Goal: Task Accomplishment & Management: Use online tool/utility

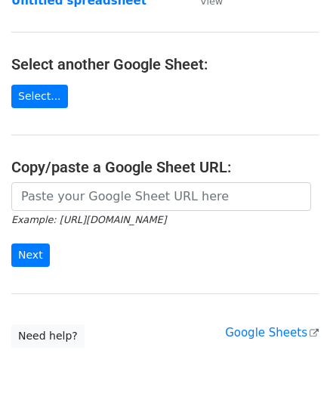
scroll to position [151, 0]
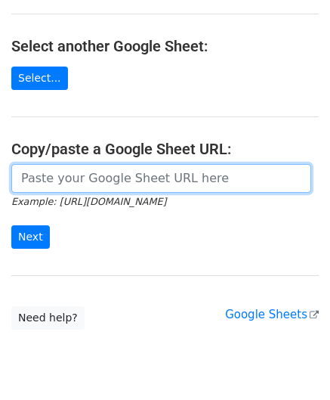
click at [72, 184] on input "url" at bounding box center [161, 178] width 300 height 29
paste input "[URL][DOMAIN_NAME]"
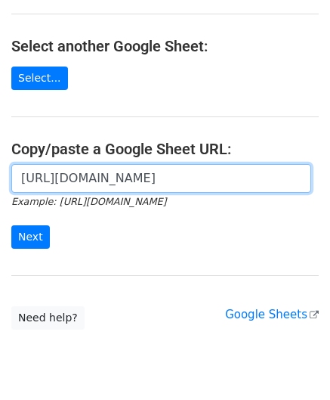
scroll to position [0, 307]
type input "[URL][DOMAIN_NAME]"
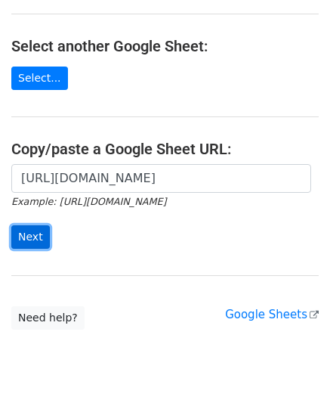
click at [18, 234] on input "Next" at bounding box center [30, 236] width 39 height 23
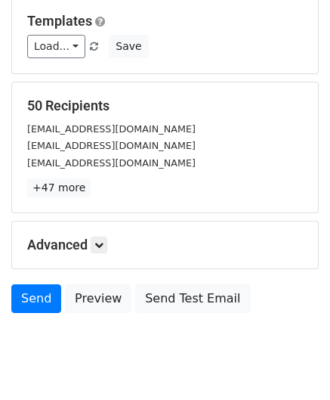
scroll to position [184, 0]
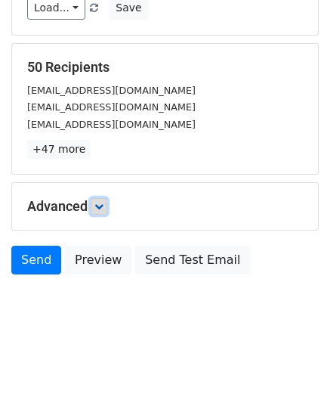
click at [103, 205] on icon at bounding box center [98, 206] width 9 height 9
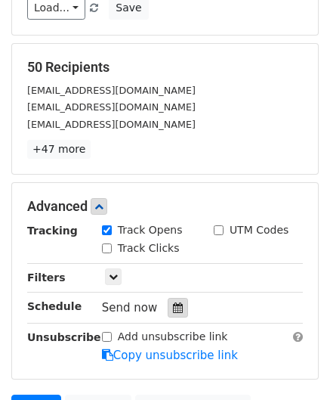
click at [173, 303] on icon at bounding box center [178, 307] width 10 height 11
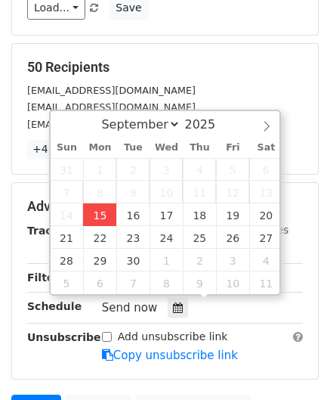
type input "[DATE] 12:00"
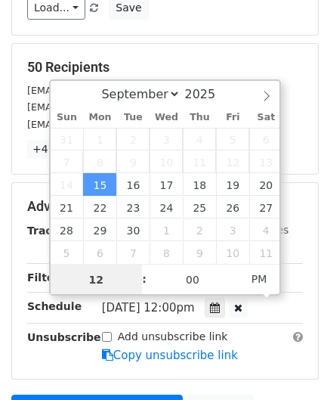
scroll to position [0, 0]
paste input "1"
type input "11"
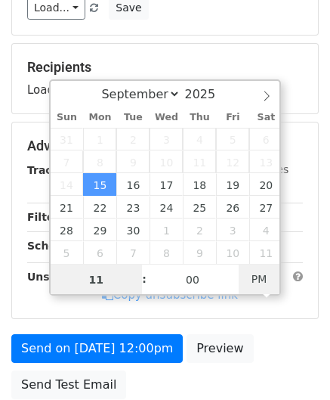
type input "[DATE] 11:00"
click at [258, 276] on span "PM" at bounding box center [260, 279] width 42 height 30
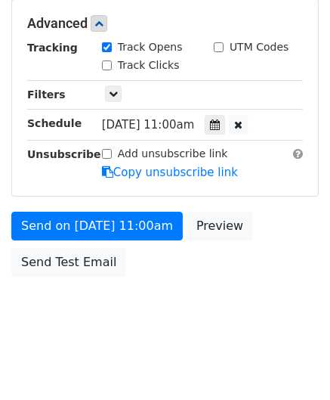
scroll to position [367, 0]
